Goal: Navigation & Orientation: Understand site structure

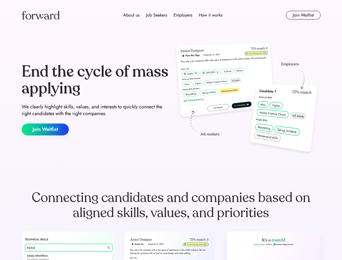
click at [171, 130] on div "End the cycle of mass applying We clearly highlight skills, values, and interes…" at bounding box center [171, 99] width 299 height 116
click at [171, 15] on div "About us Job Seekers Employers How it works" at bounding box center [172, 15] width 213 height 7
click at [41, 15] on img at bounding box center [41, 15] width 38 height 9
click at [173, 15] on div "About us Job Seekers Employers How it works" at bounding box center [172, 15] width 213 height 7
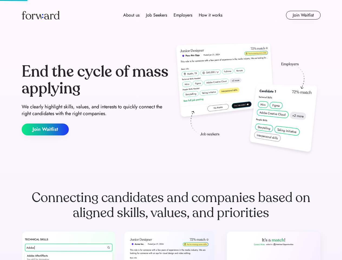
click at [131, 15] on div "About us" at bounding box center [131, 15] width 16 height 7
click at [157, 15] on div "Job Seekers" at bounding box center [156, 15] width 21 height 7
click at [183, 15] on div "Employers" at bounding box center [183, 15] width 19 height 7
click at [210, 15] on div "How it works" at bounding box center [211, 15] width 24 height 7
click at [303, 15] on button "Join Waitlist" at bounding box center [303, 15] width 35 height 9
